Goal: Navigation & Orientation: Understand site structure

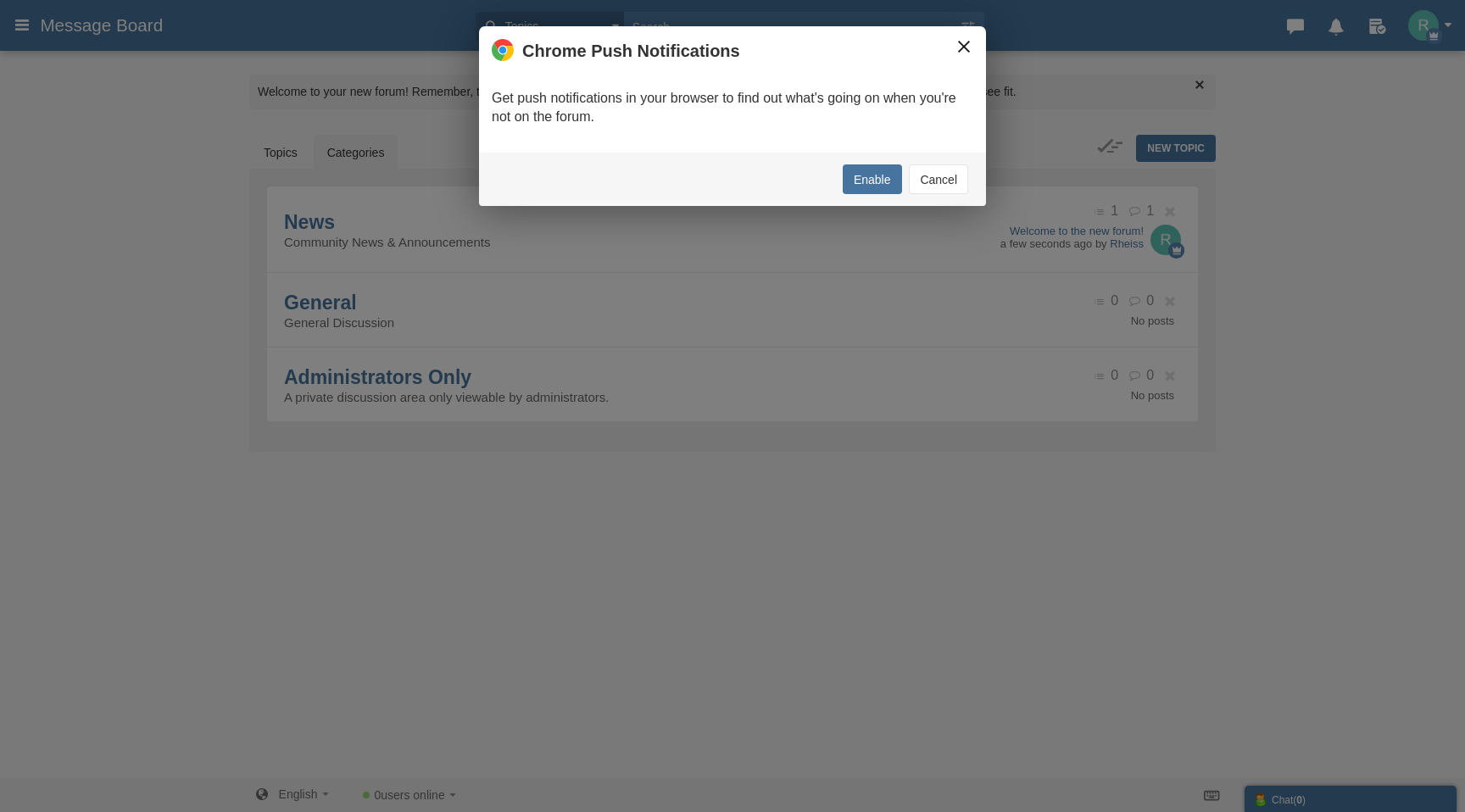
click at [957, 47] on button "×" at bounding box center [964, 46] width 19 height 19
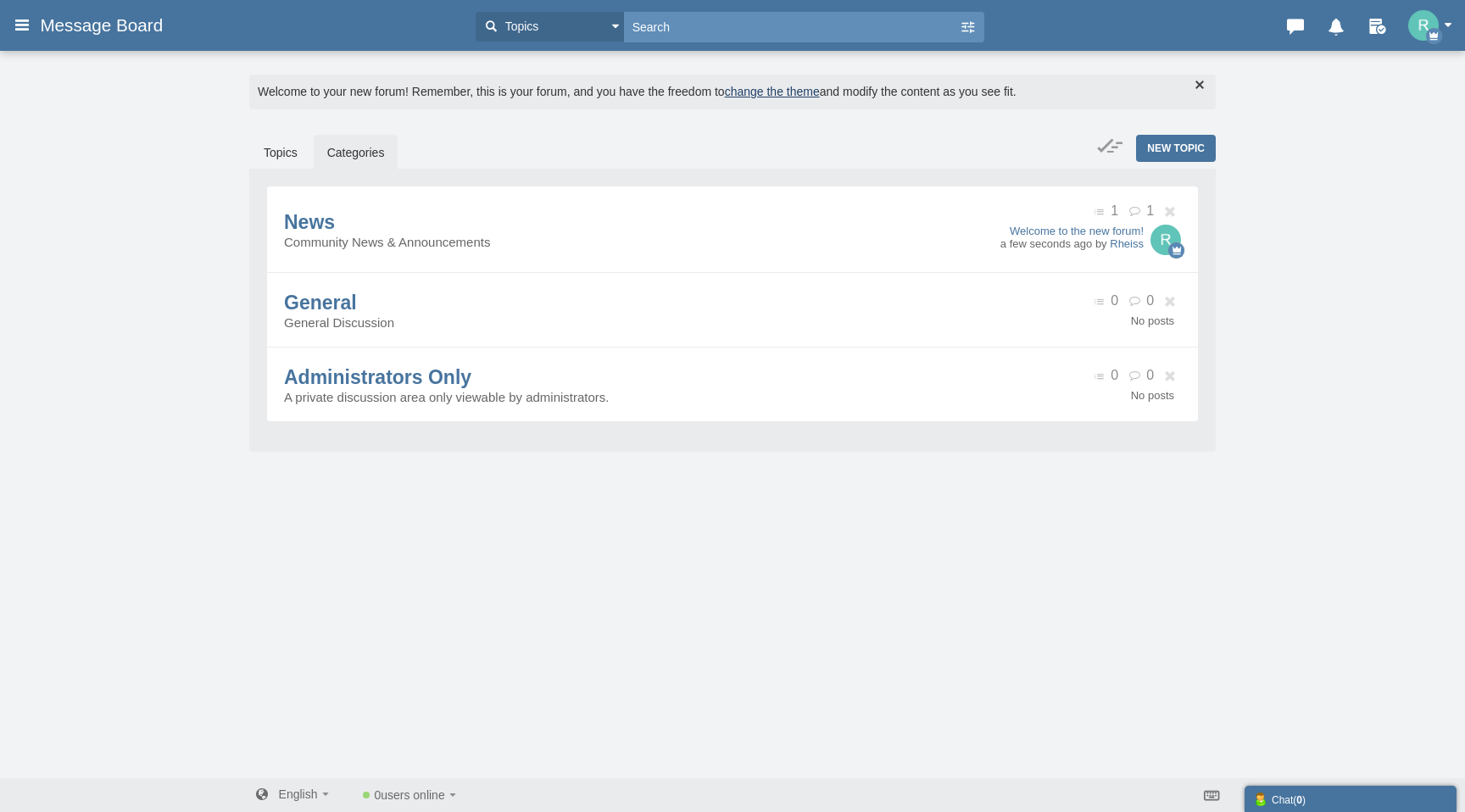
click at [697, 27] on input "text" at bounding box center [791, 26] width 335 height 29
click at [610, 24] on button "Topics" at bounding box center [549, 26] width 149 height 29
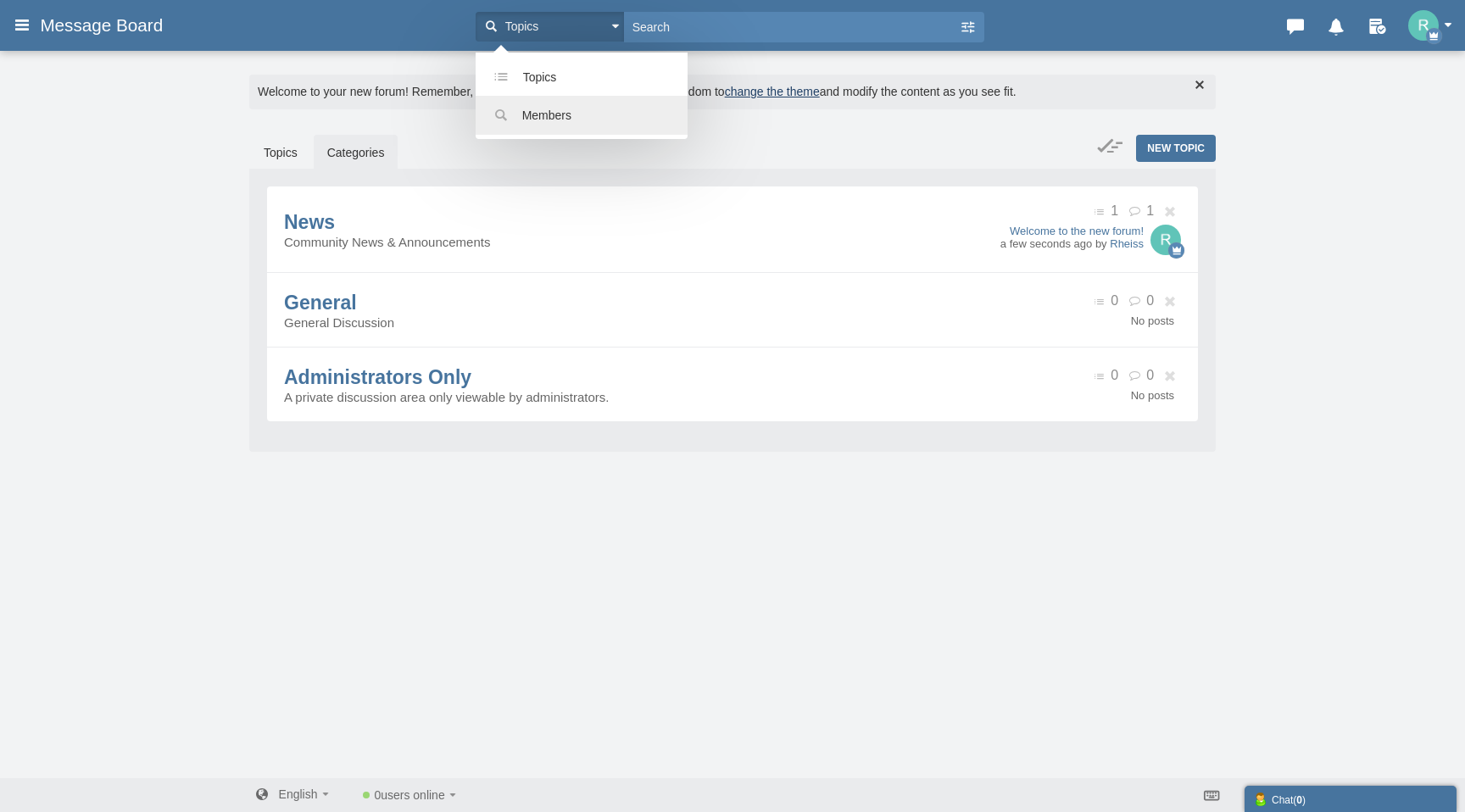
click at [558, 122] on link "Members" at bounding box center [582, 116] width 212 height 39
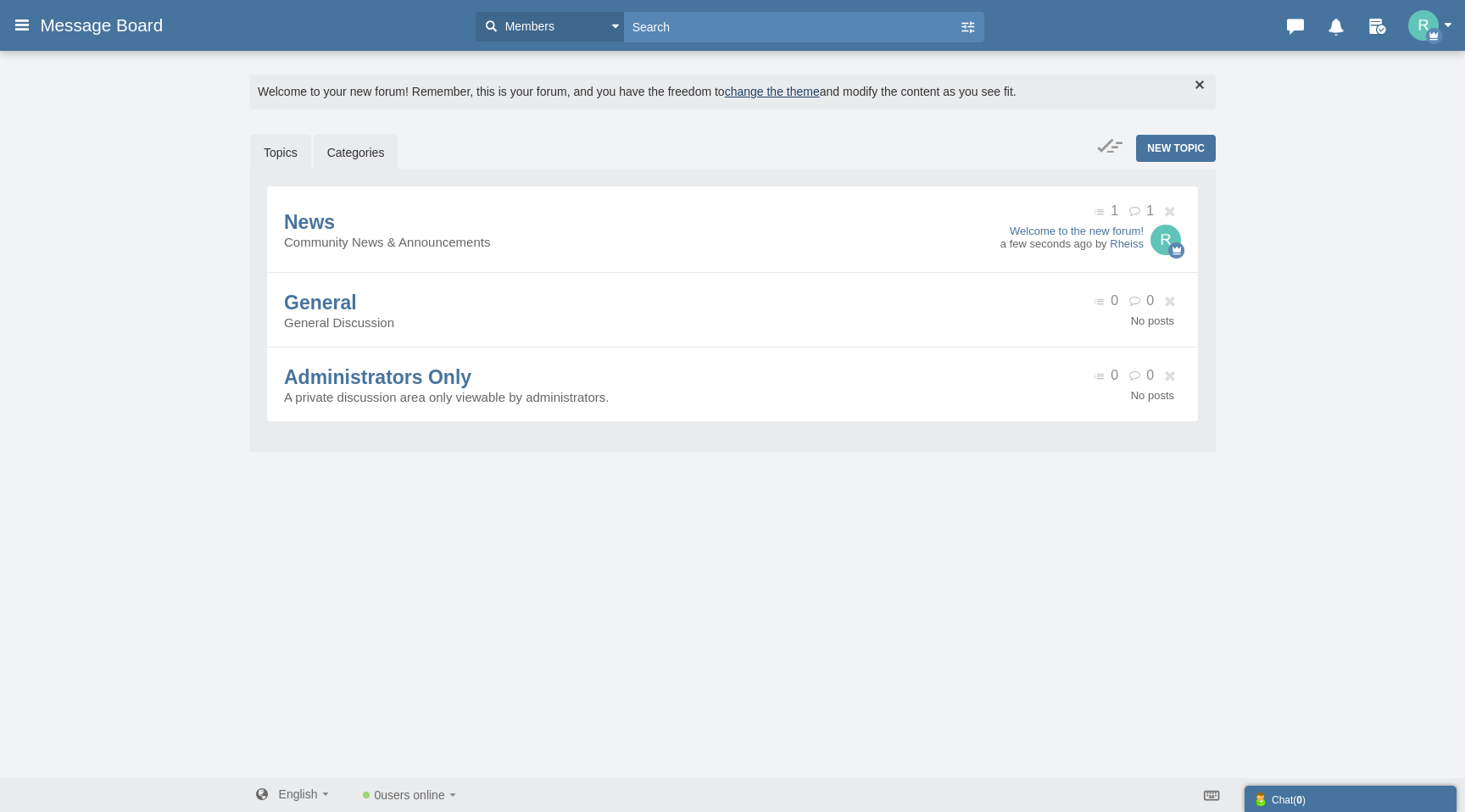
click at [278, 158] on link "Topics" at bounding box center [281, 152] width 61 height 36
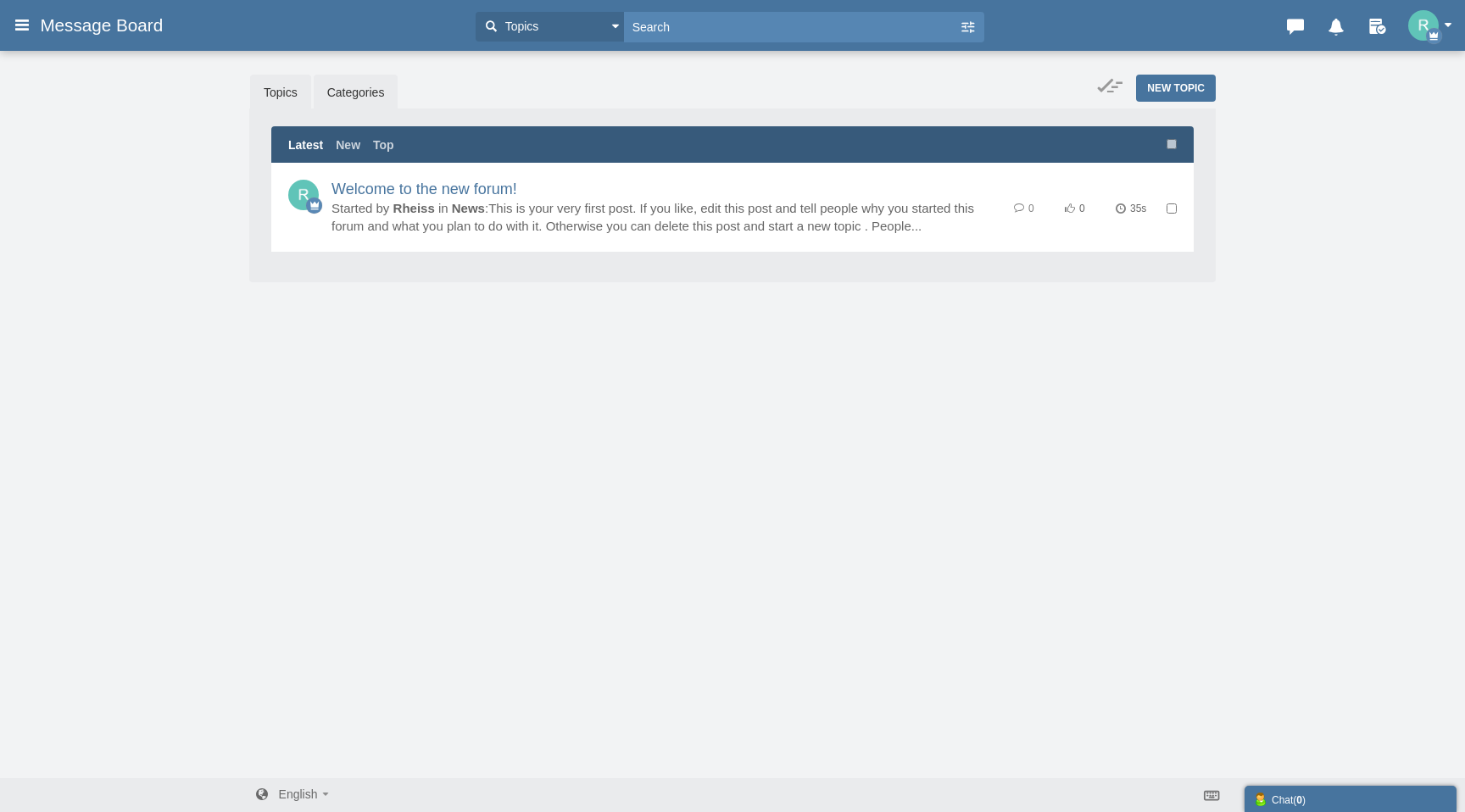
click at [354, 96] on link "Categories" at bounding box center [355, 93] width 85 height 36
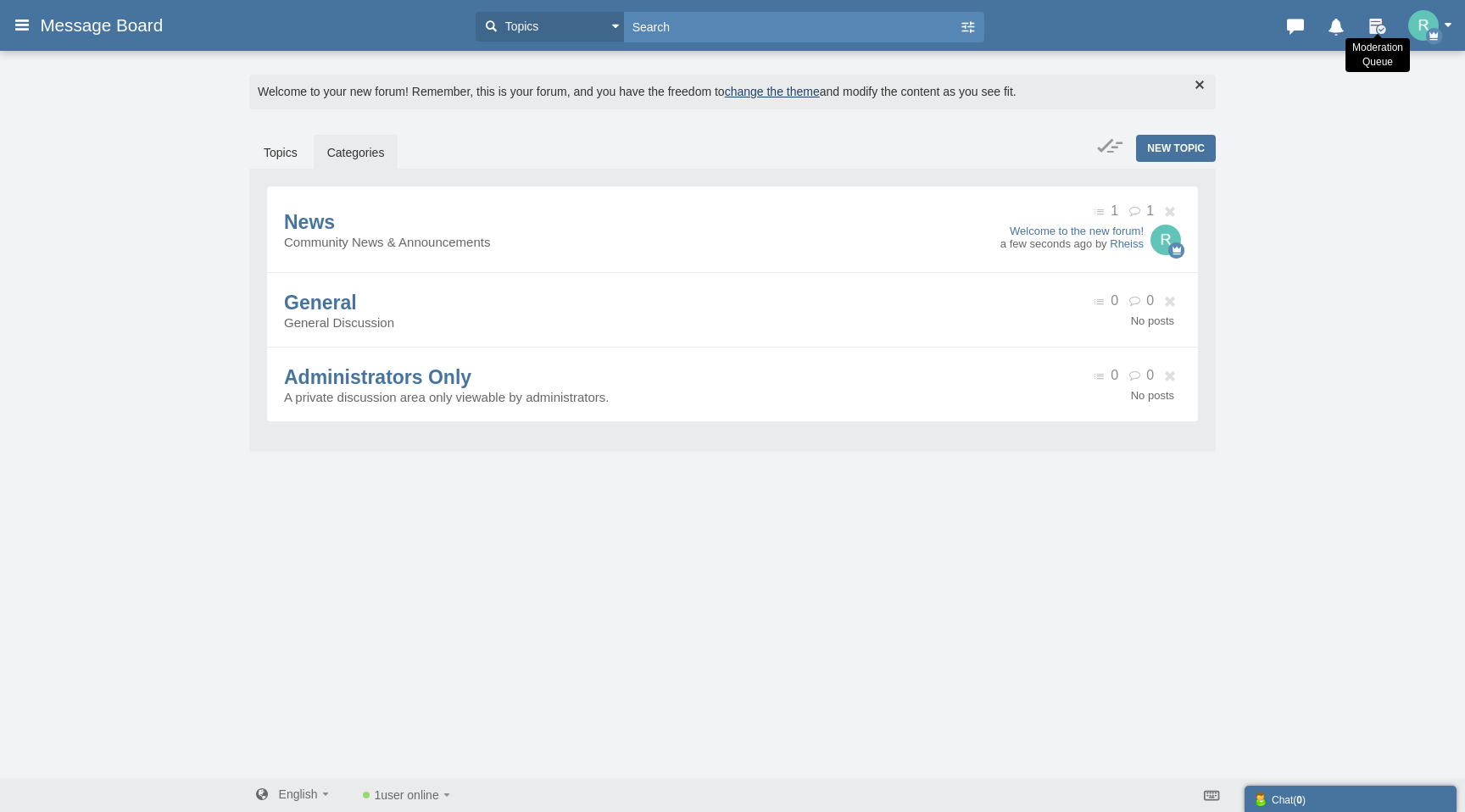
click at [1378, 28] on icon at bounding box center [1378, 22] width 27 height 17
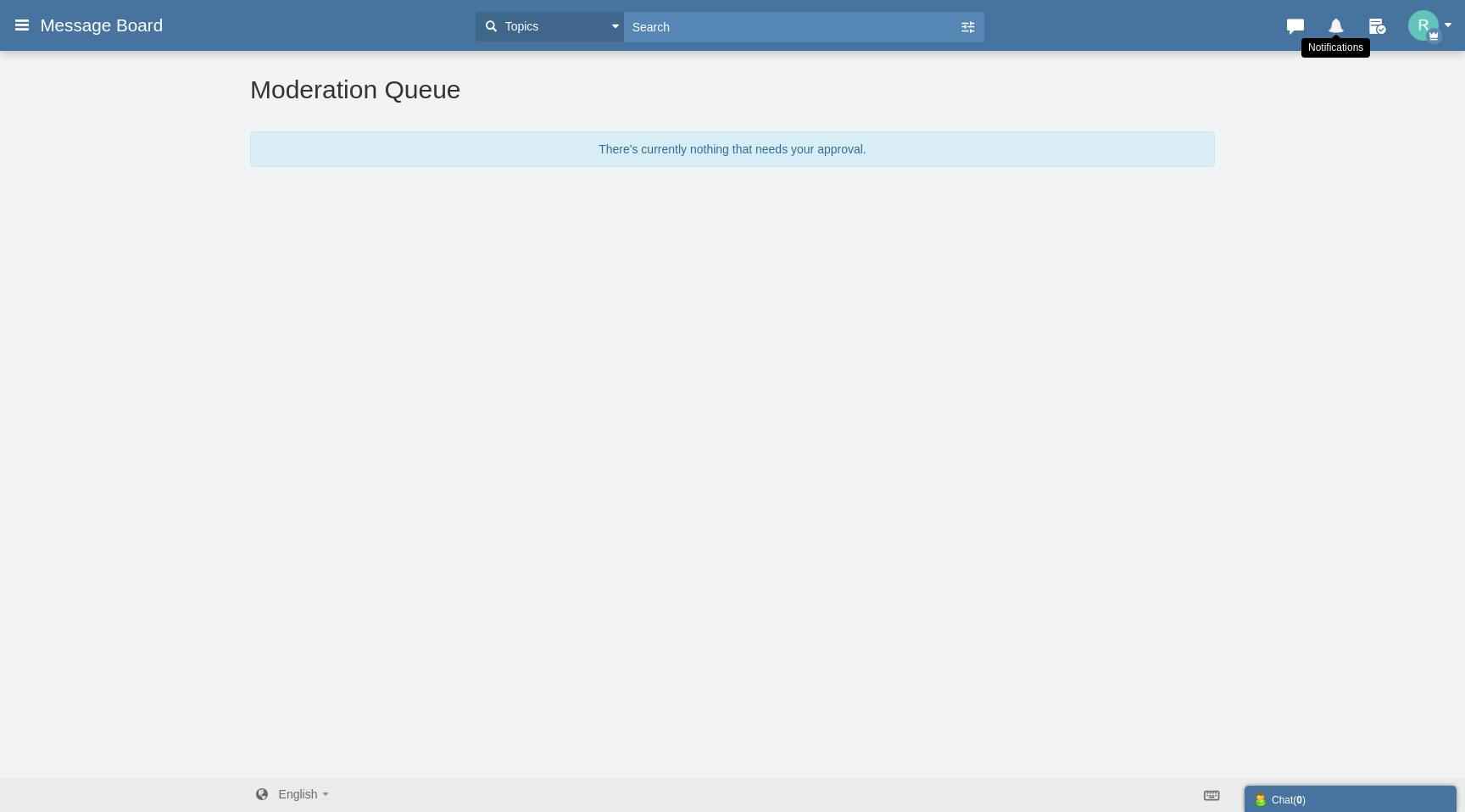
click at [1341, 29] on icon at bounding box center [1336, 22] width 24 height 17
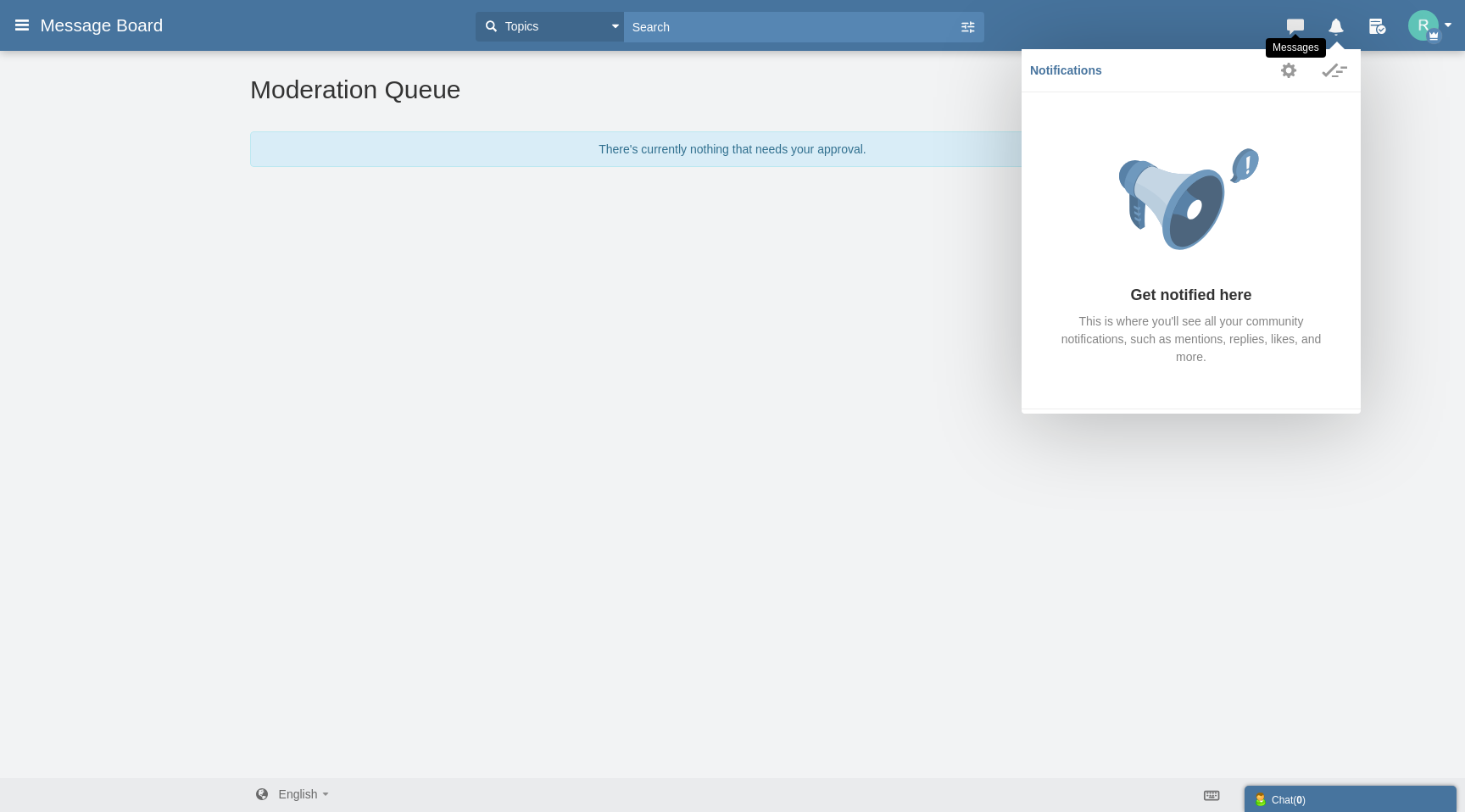
click at [1298, 27] on icon at bounding box center [1295, 22] width 24 height 17
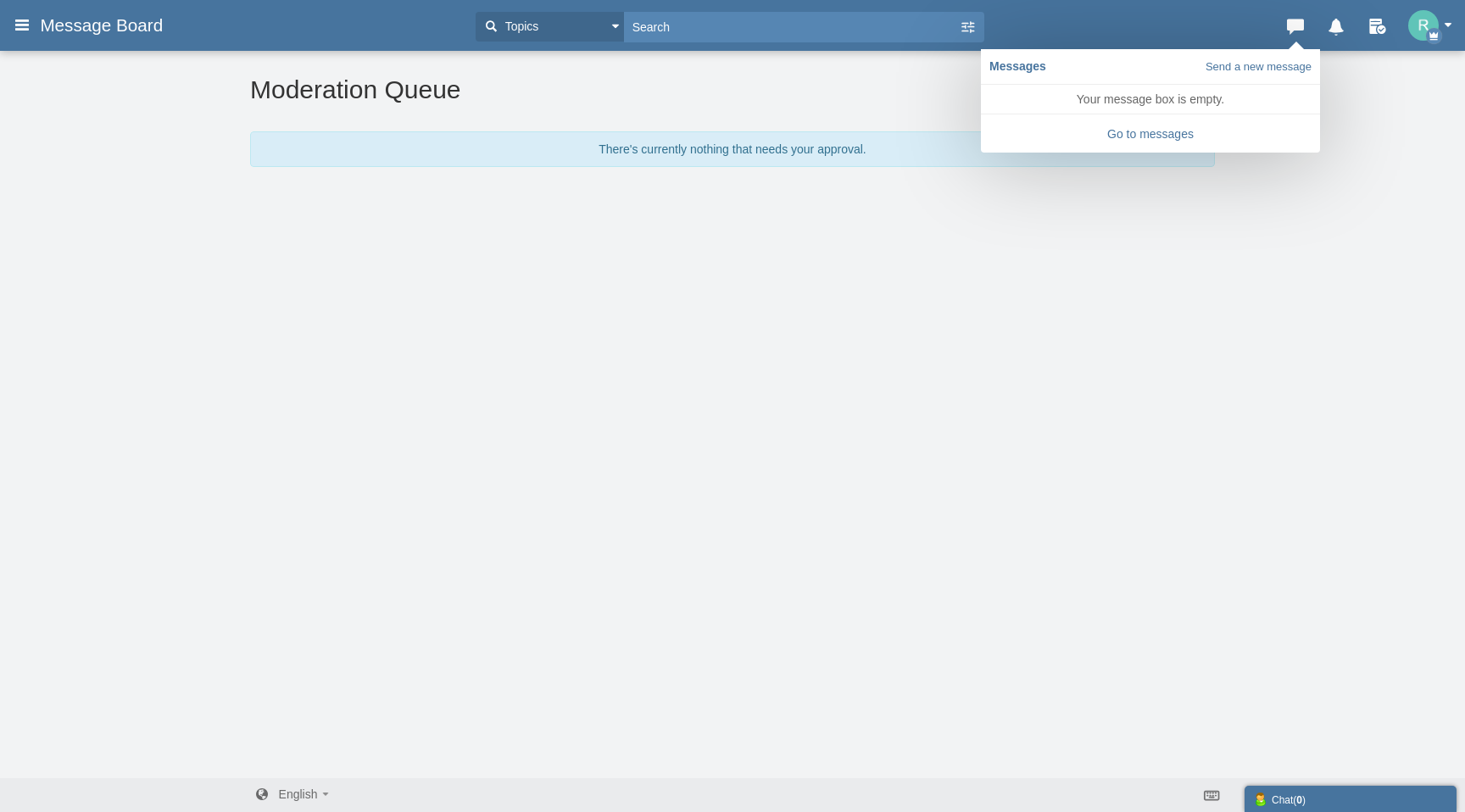
click at [37, 26] on h3 "Message Board" at bounding box center [103, 25] width 144 height 30
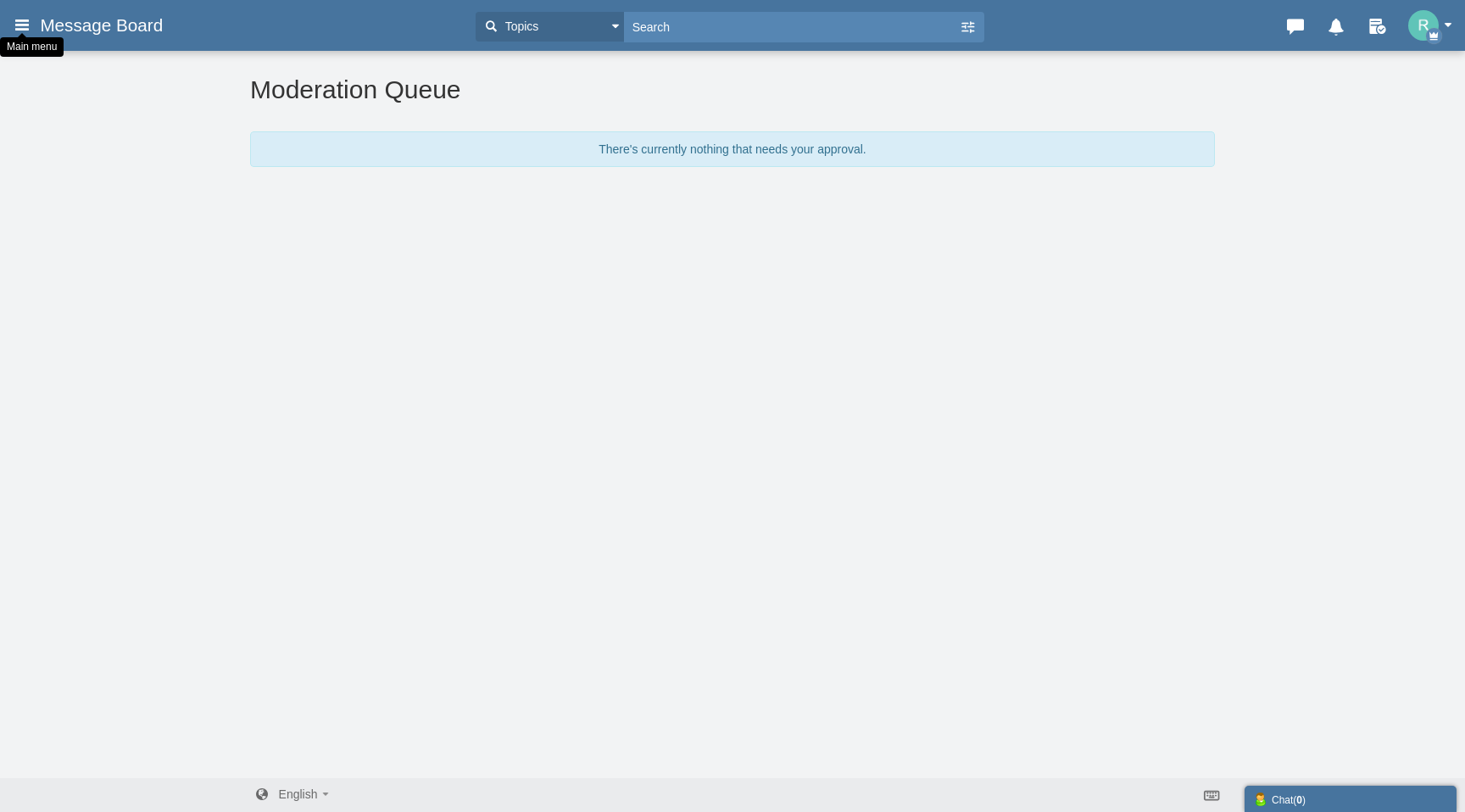
click at [19, 30] on icon at bounding box center [21, 24] width 19 height 30
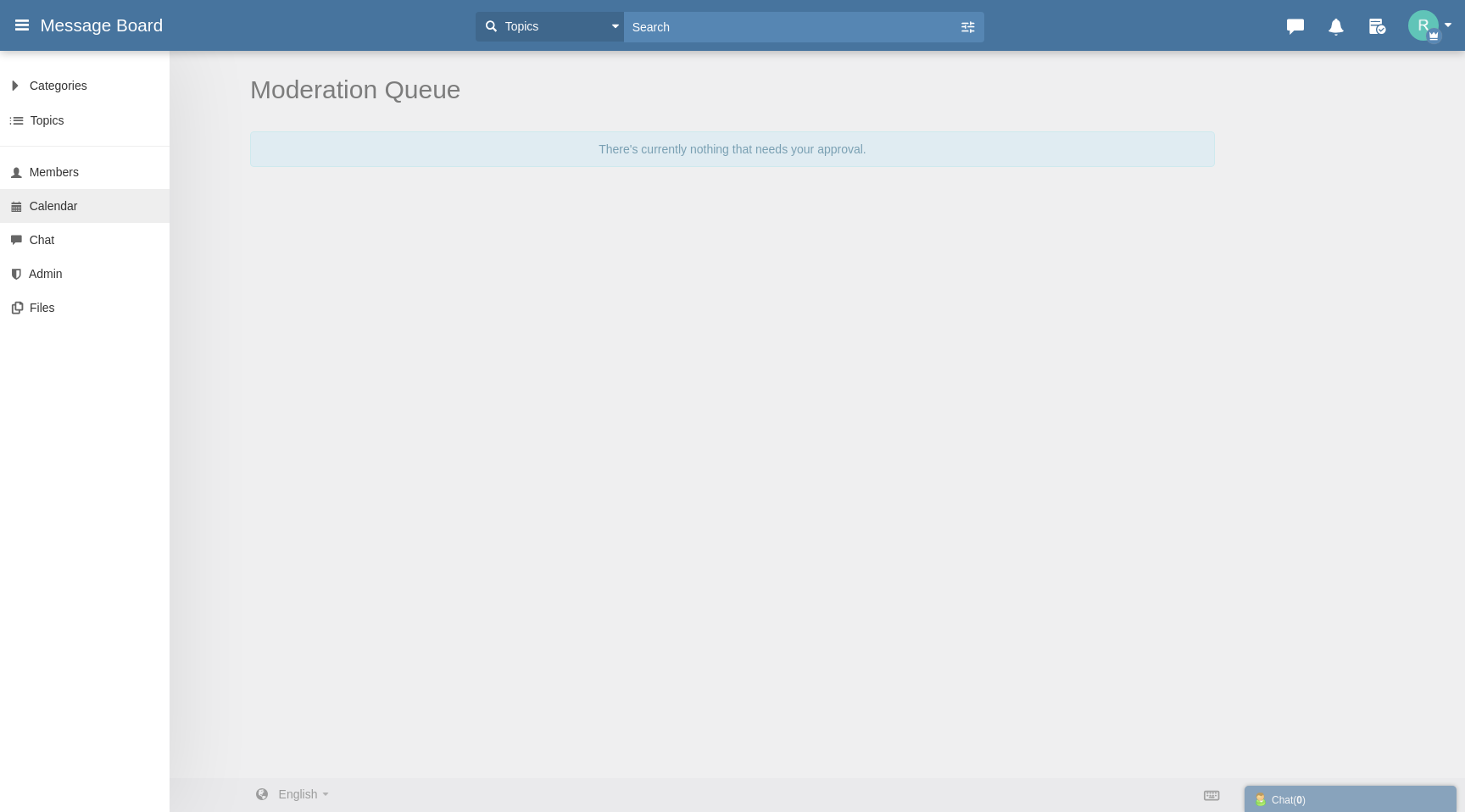
click at [53, 206] on span "Calendar" at bounding box center [53, 206] width 48 height 13
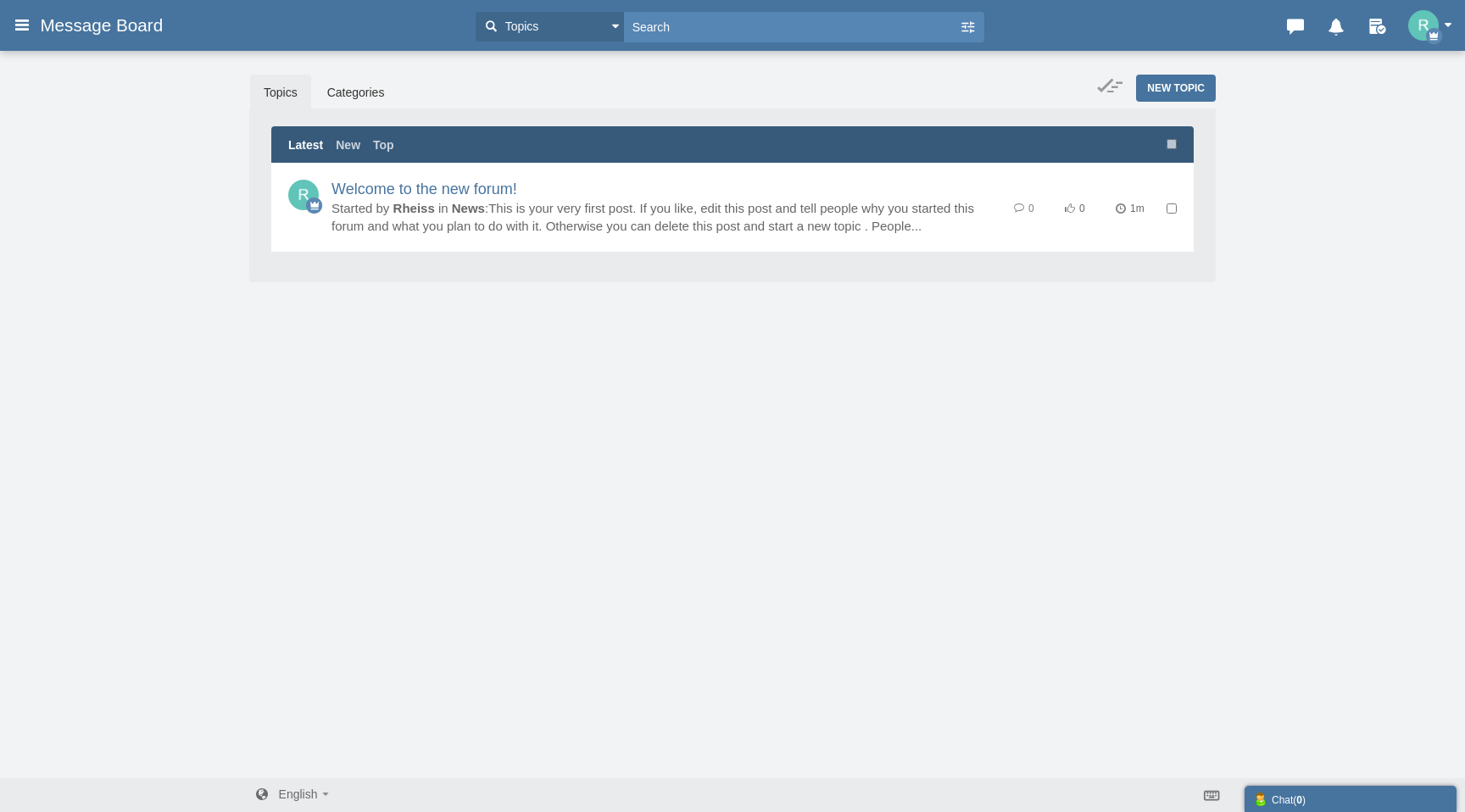
click at [27, 20] on icon at bounding box center [21, 24] width 19 height 30
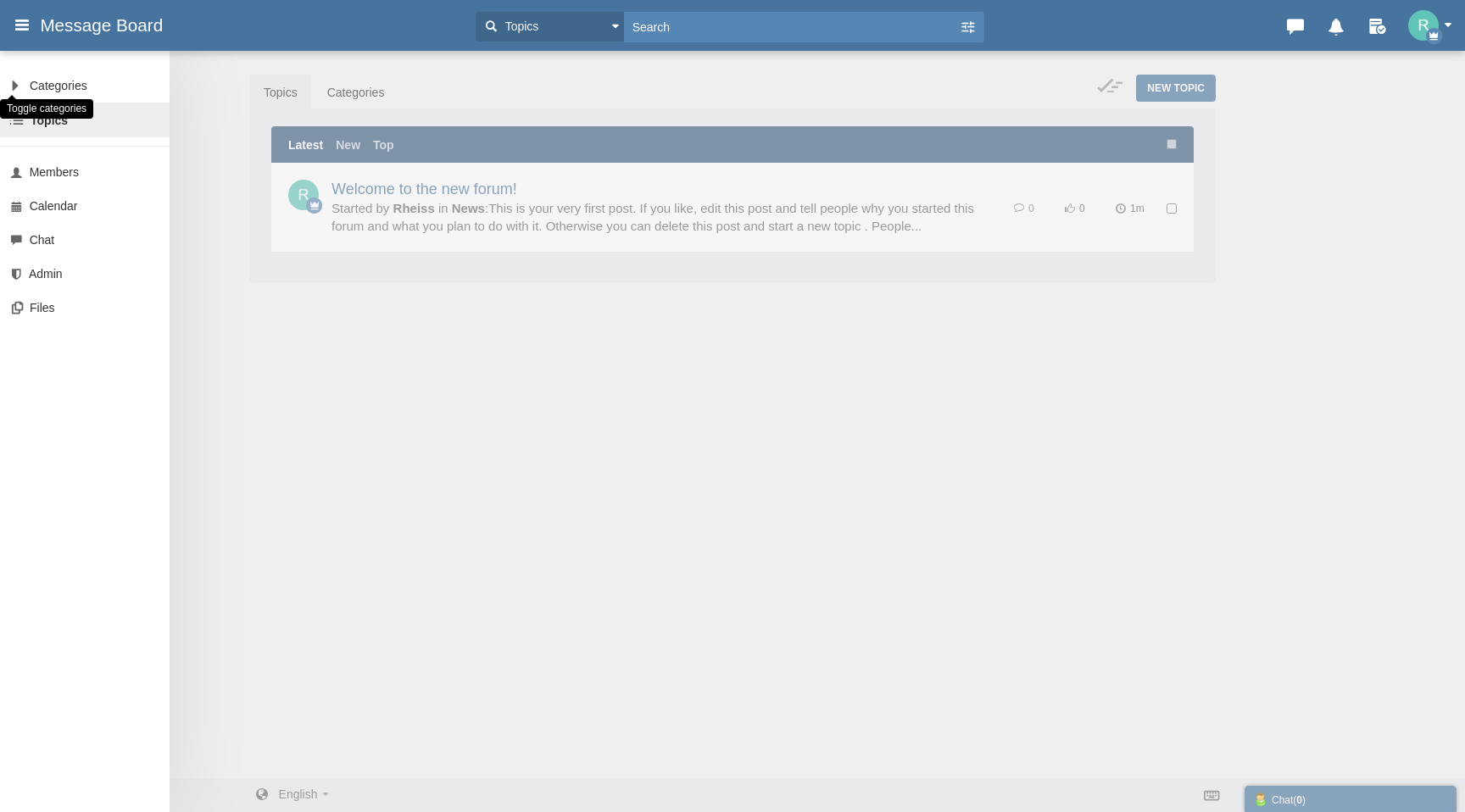
click at [16, 84] on link at bounding box center [10, 85] width 20 height 34
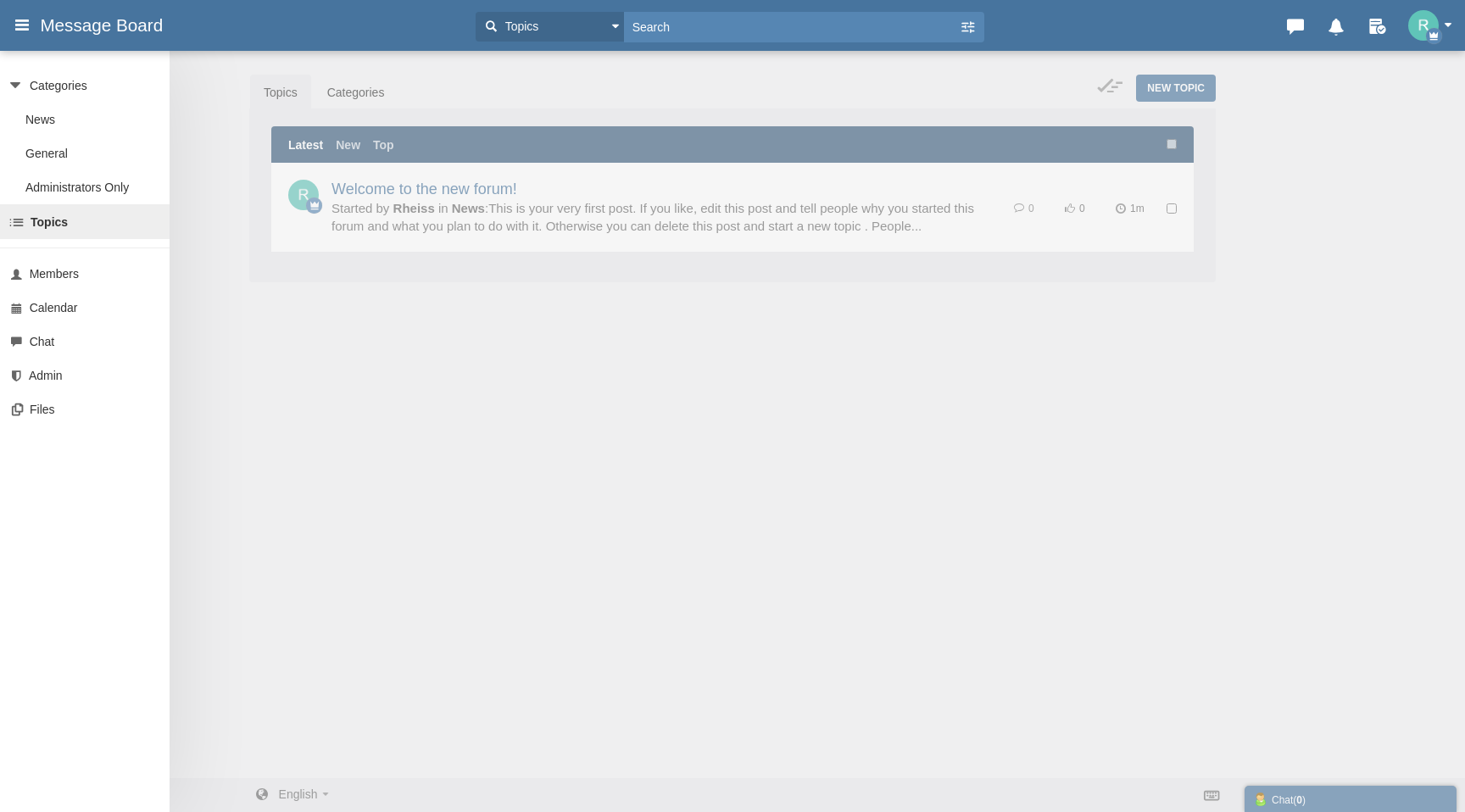
click at [20, 222] on small at bounding box center [18, 222] width 19 height 18
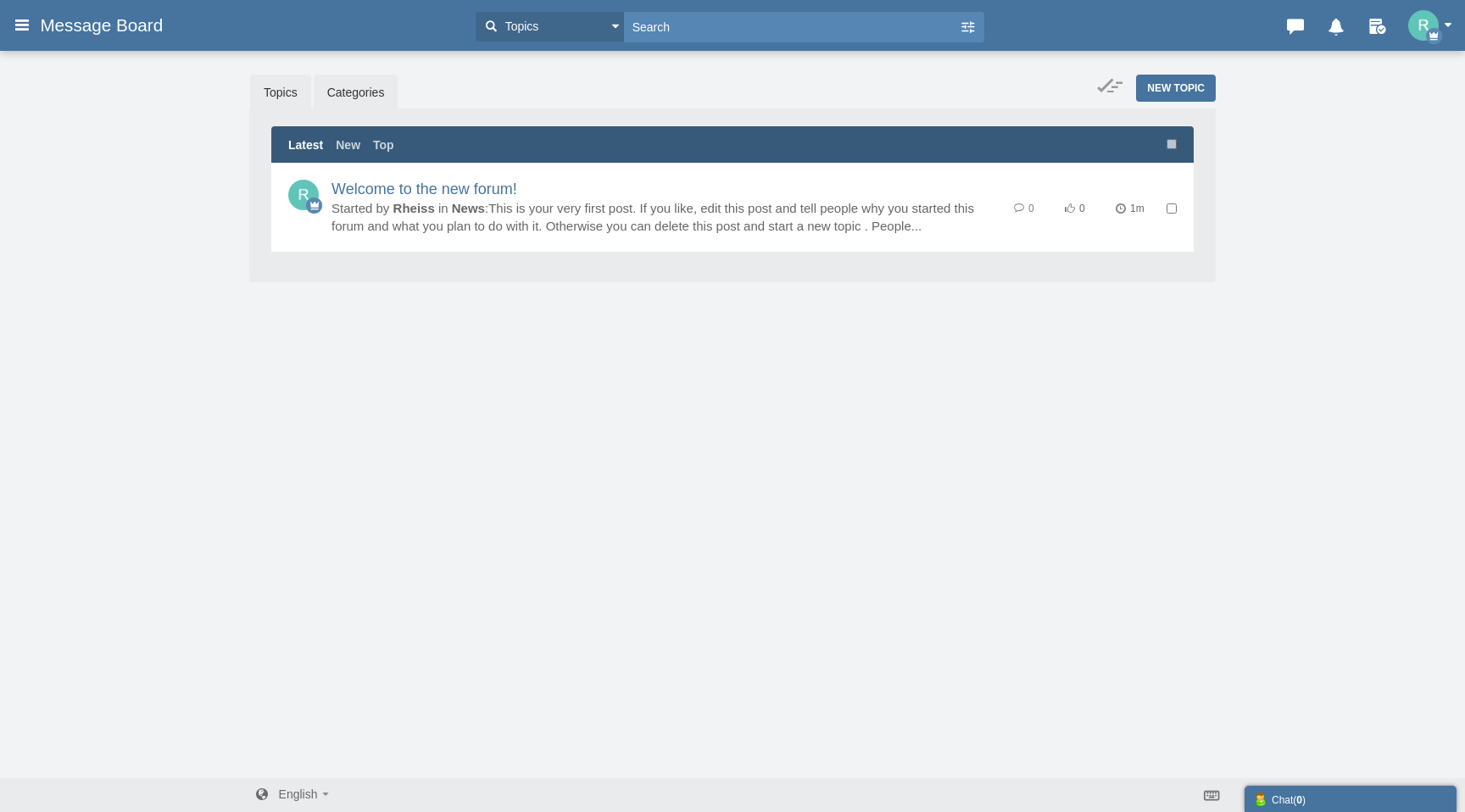
click at [346, 94] on link "Categories" at bounding box center [355, 93] width 85 height 36
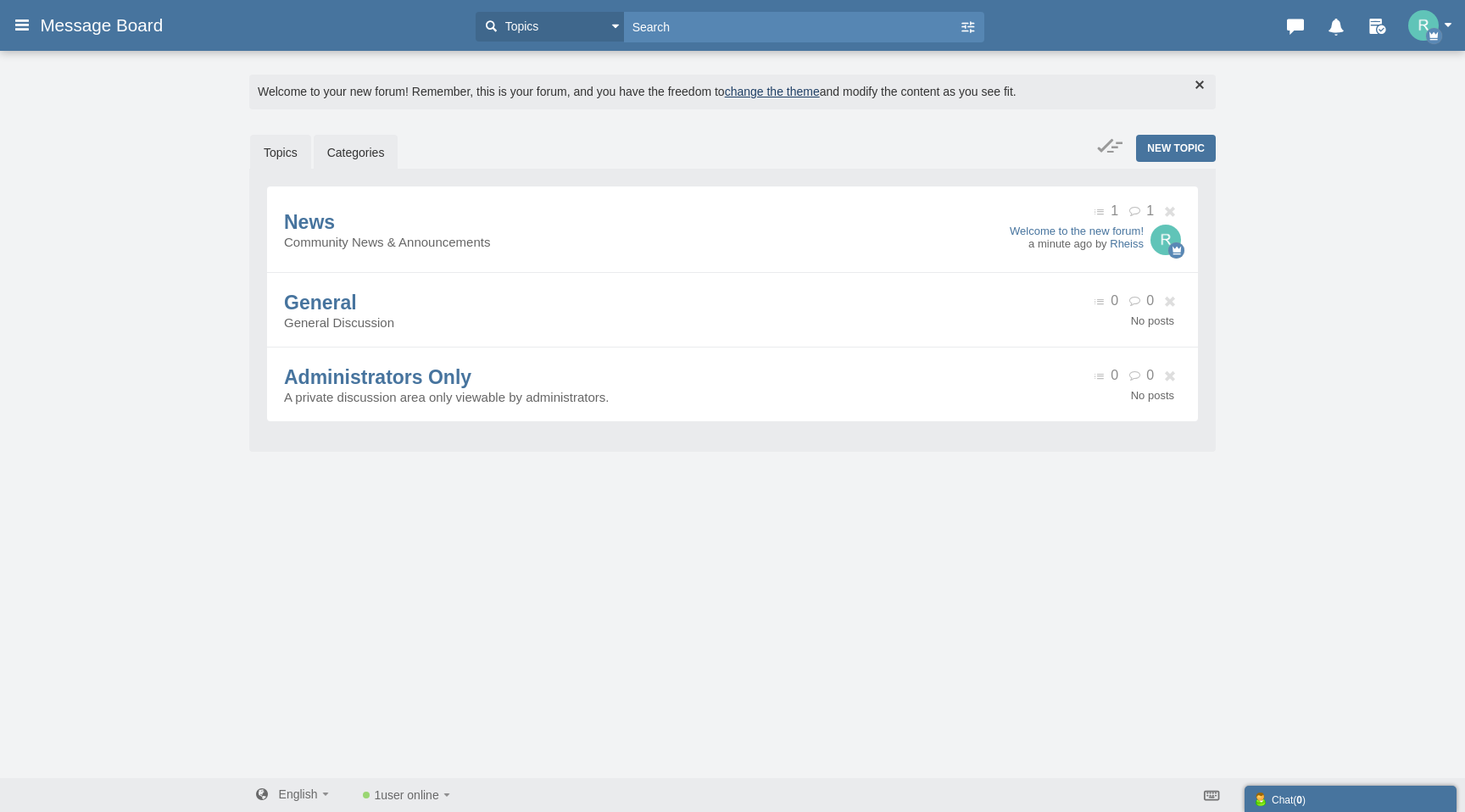
click at [280, 151] on link "Topics" at bounding box center [281, 152] width 61 height 36
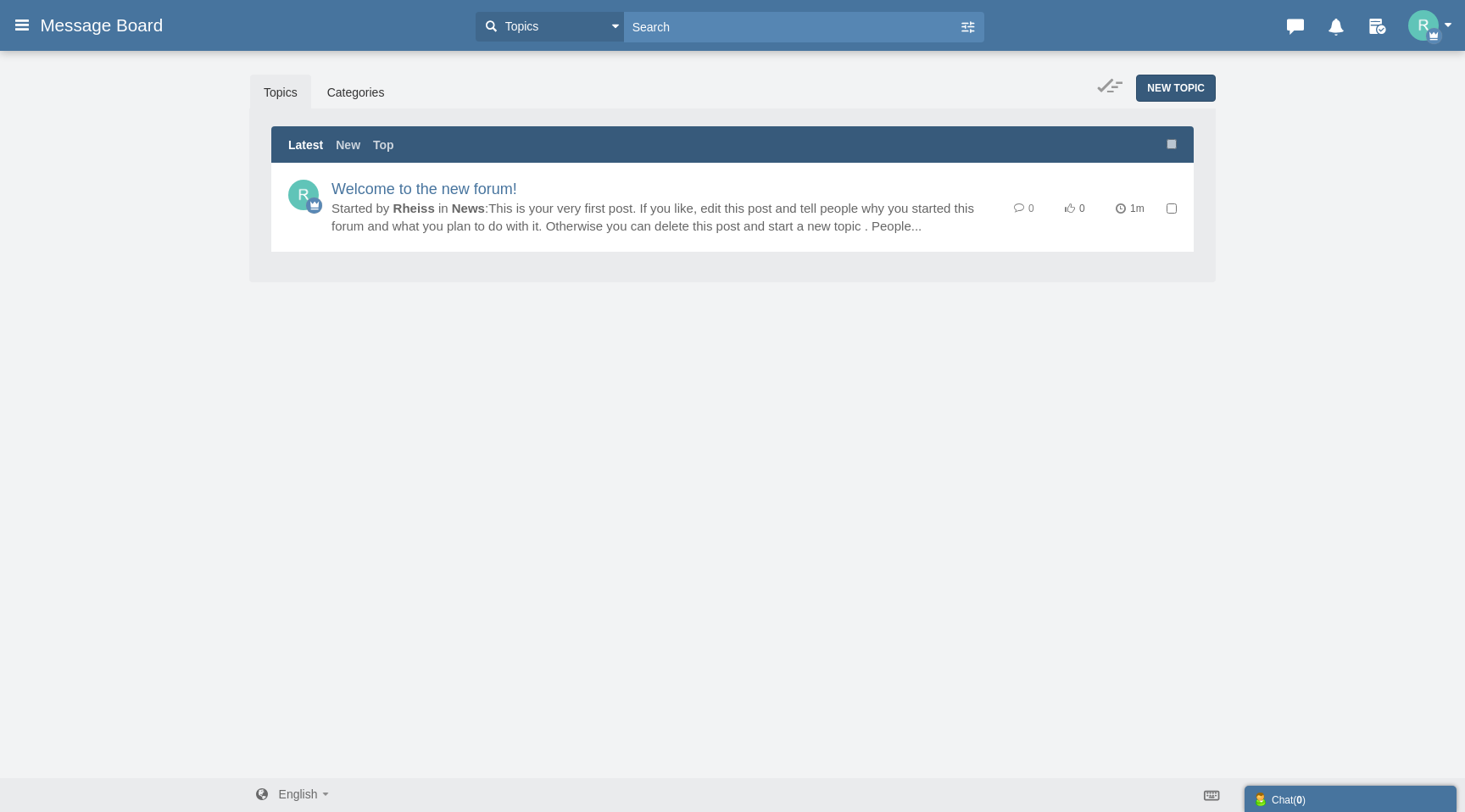
click at [1177, 83] on span "New Topic" at bounding box center [1176, 87] width 58 height 12
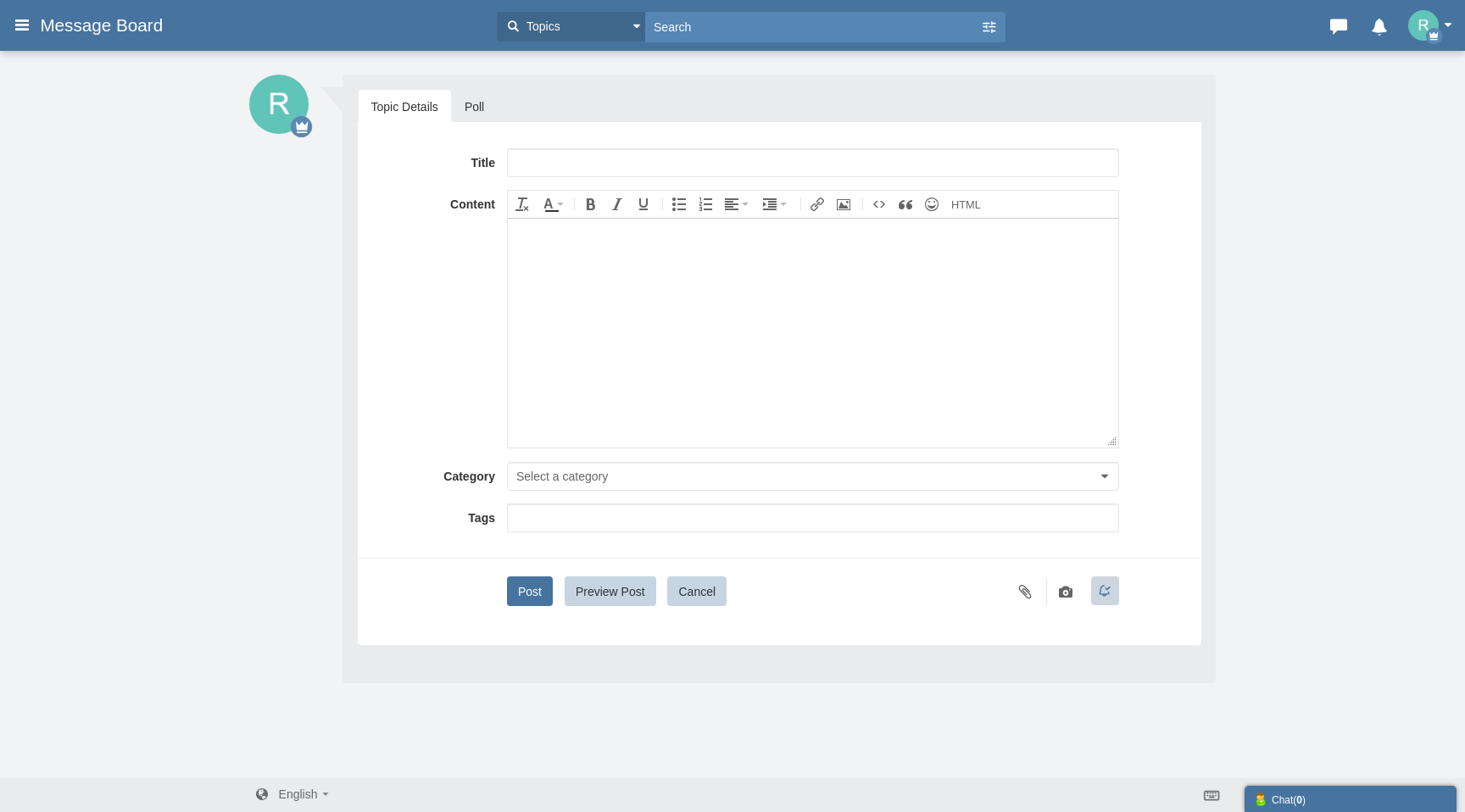
scroll to position [4, 0]
click at [482, 98] on link "Poll" at bounding box center [474, 102] width 45 height 34
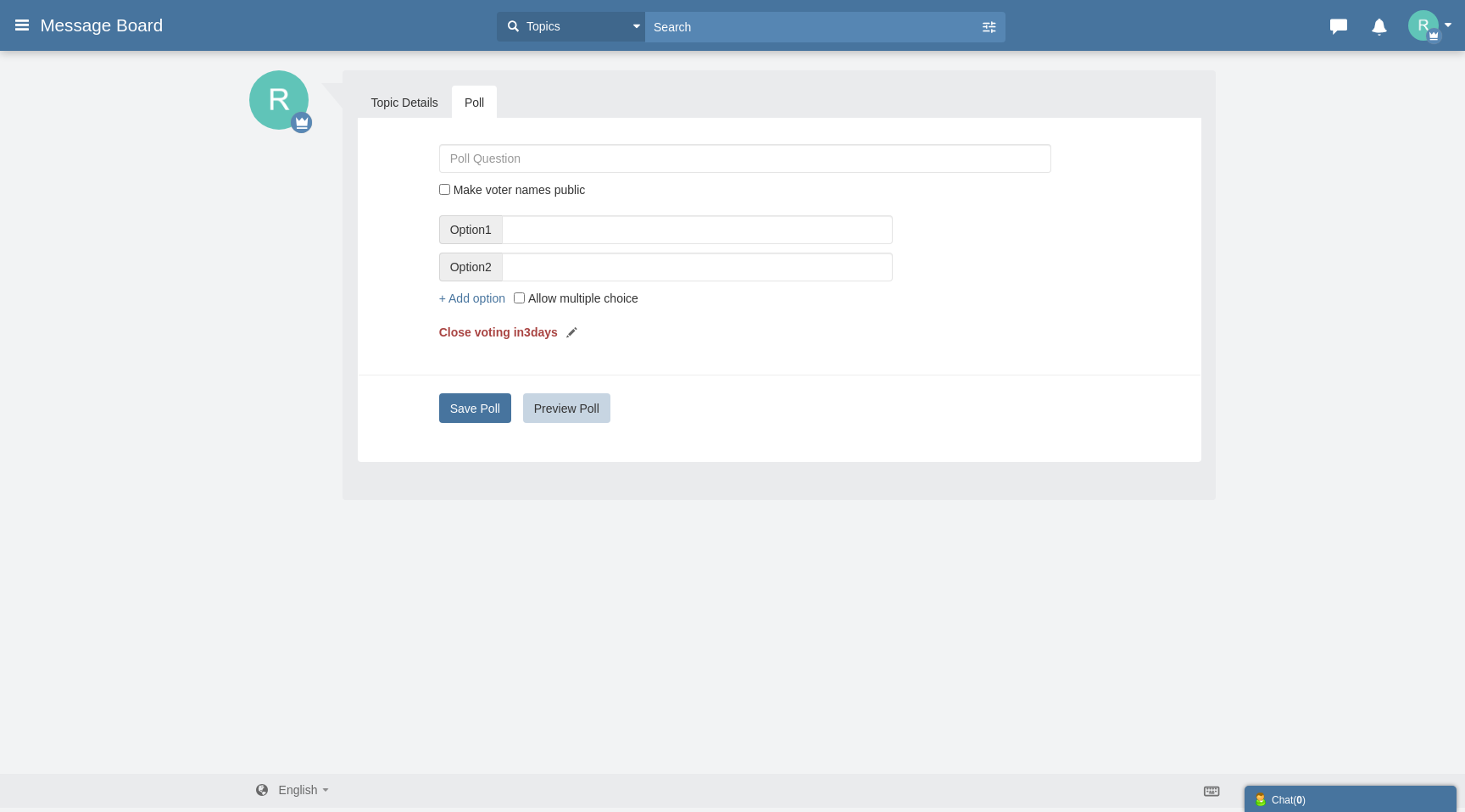
click at [283, 99] on img at bounding box center [279, 100] width 60 height 60
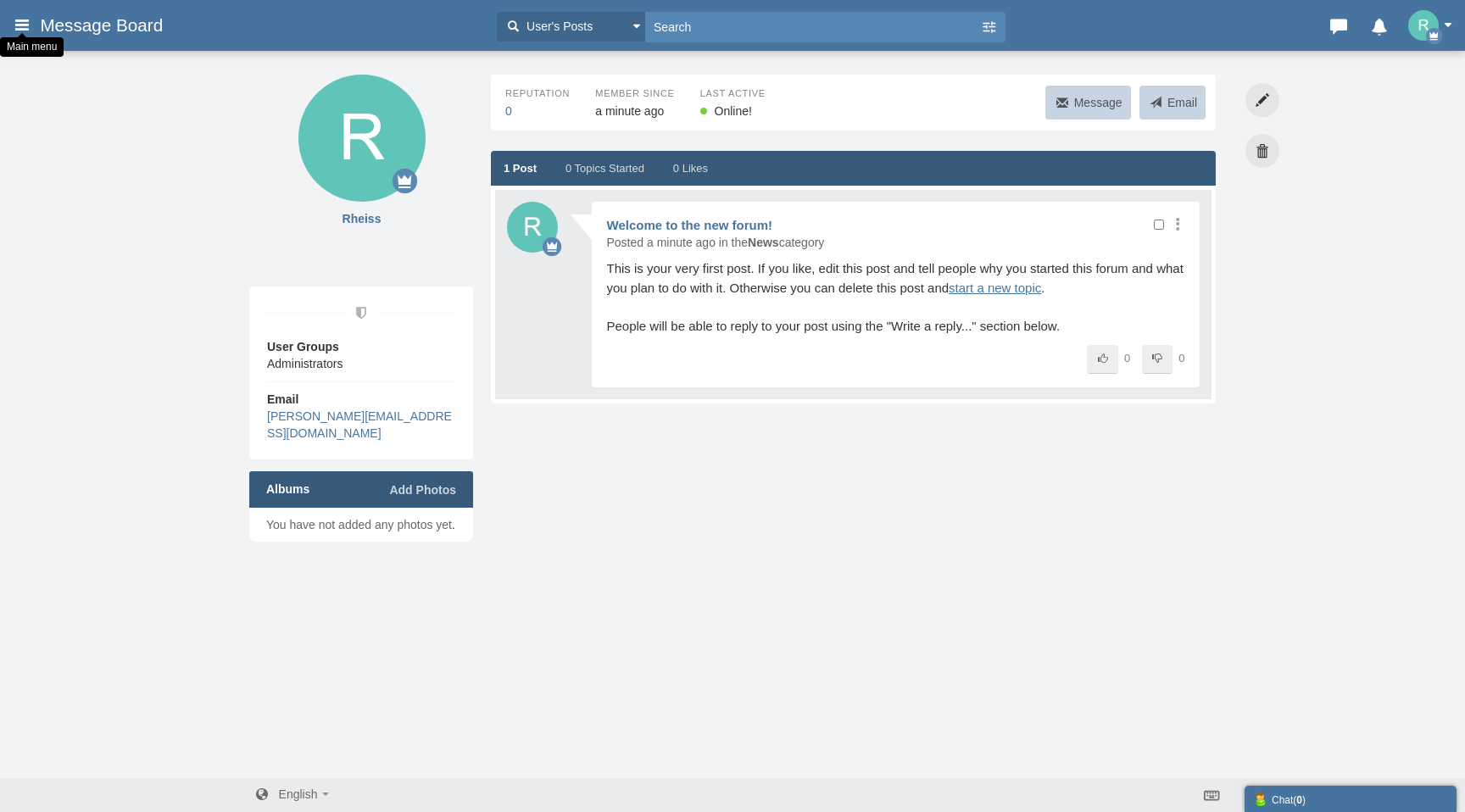
click at [18, 33] on div at bounding box center [22, 35] width 9 height 4
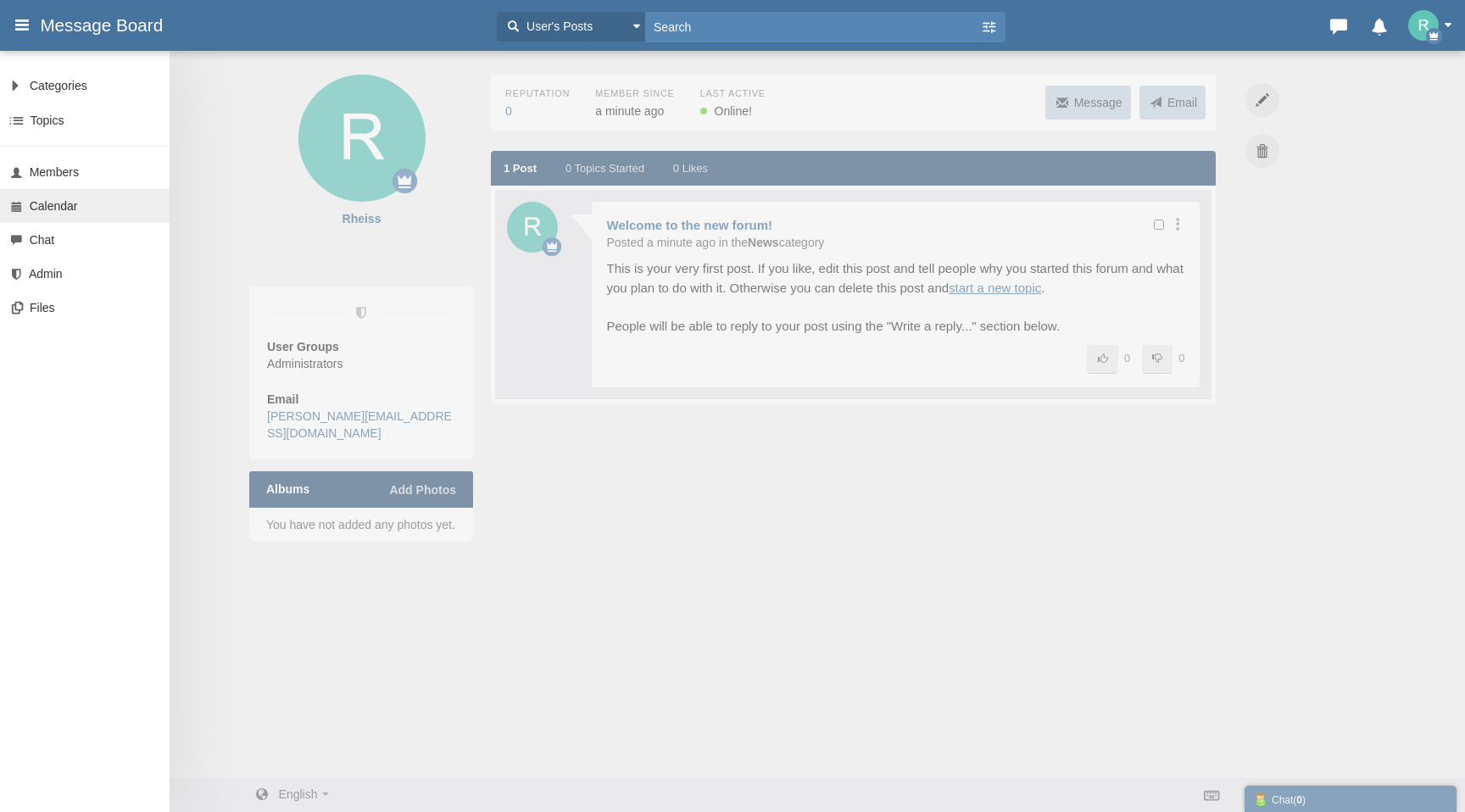
click at [55, 215] on link "Calendar" at bounding box center [85, 206] width 169 height 34
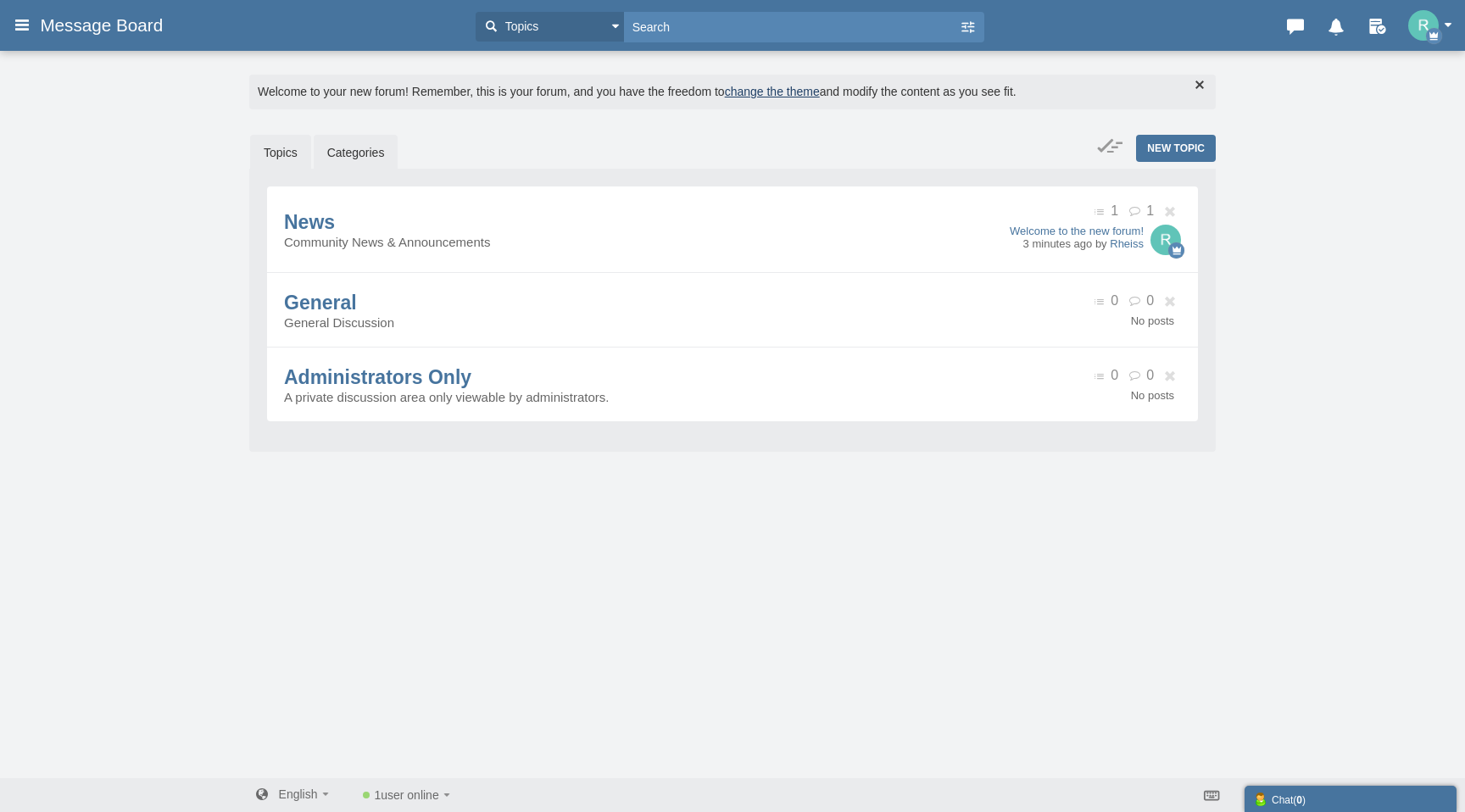
click at [286, 156] on link "Topics" at bounding box center [281, 152] width 61 height 36
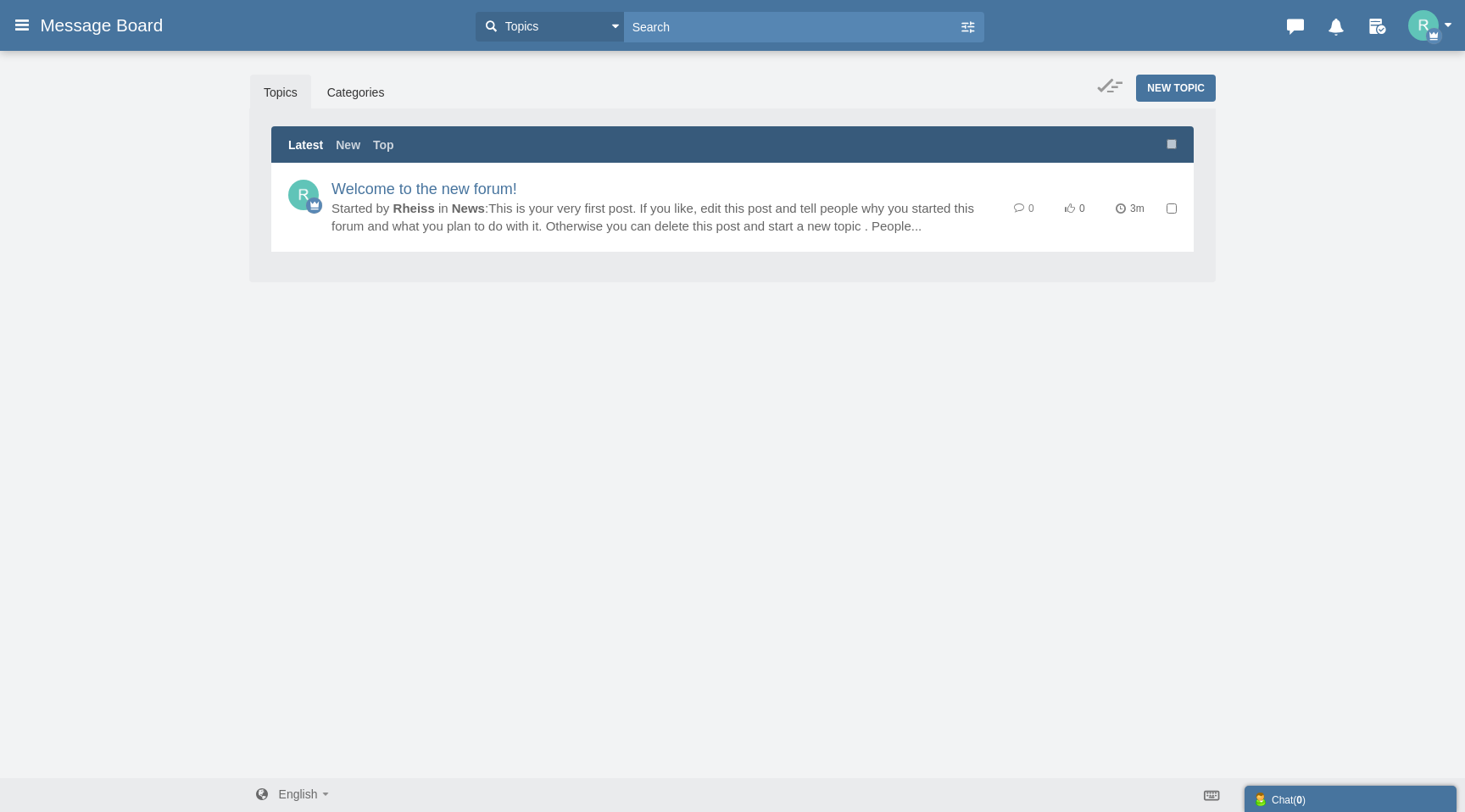
click at [82, 28] on span "Message Board" at bounding box center [108, 25] width 135 height 20
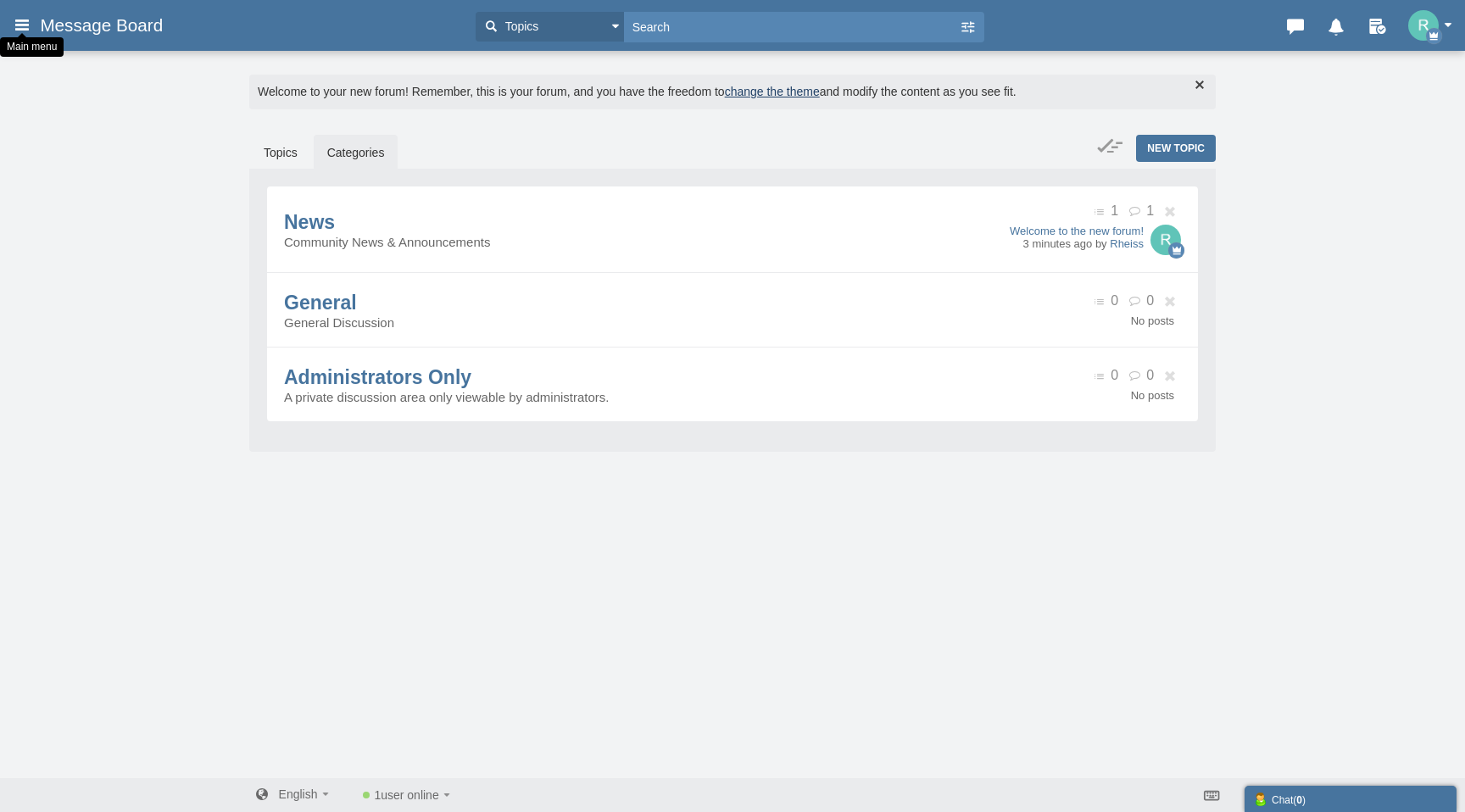
click at [20, 27] on icon at bounding box center [21, 24] width 19 height 30
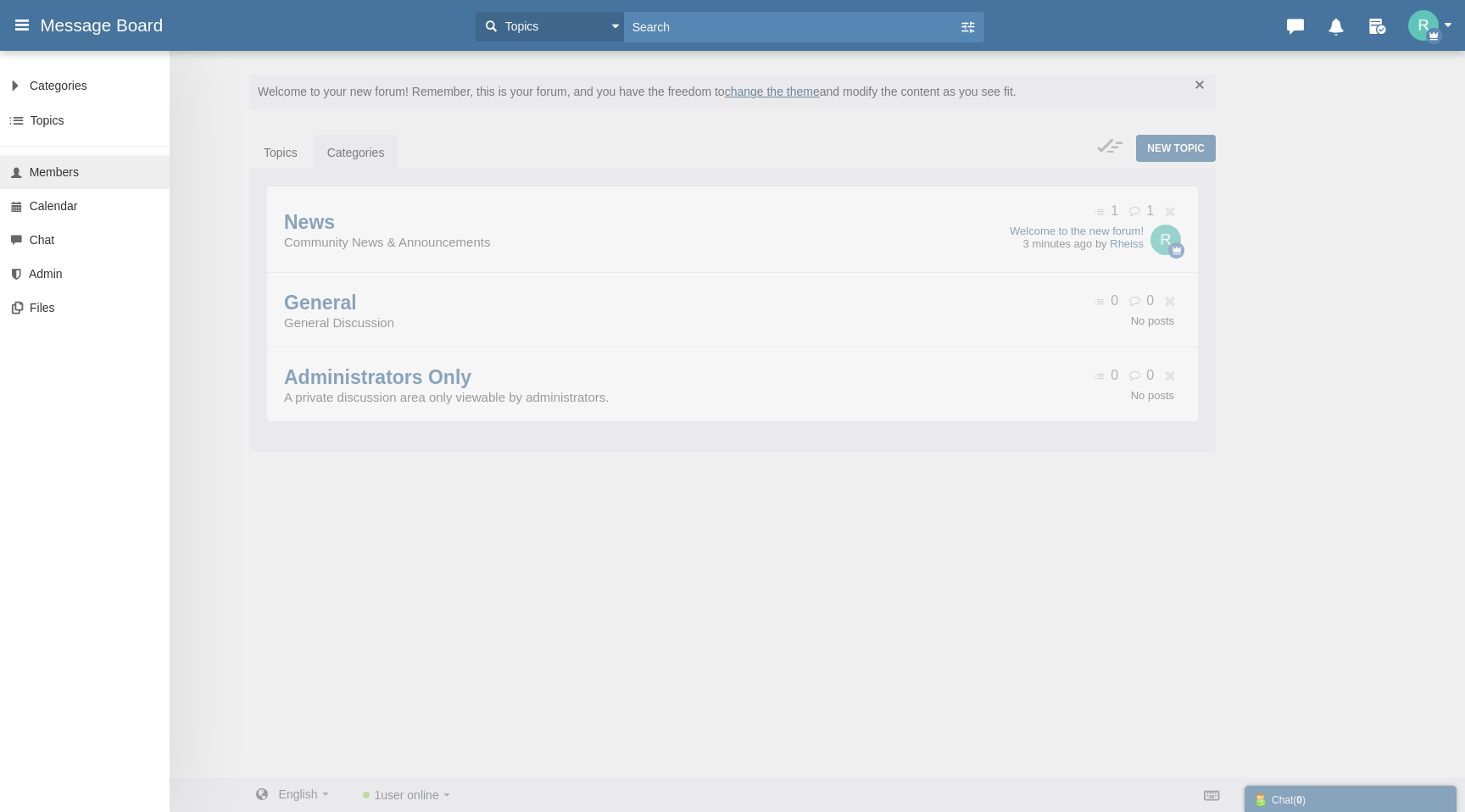
click at [43, 173] on span "Members" at bounding box center [53, 172] width 49 height 13
